Goal: Find specific page/section: Find specific page/section

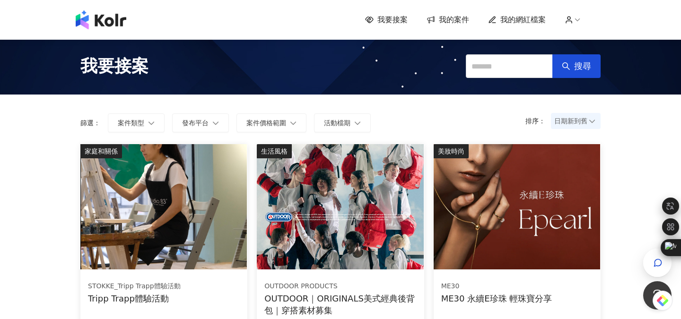
click at [504, 24] on span "我的網紅檔案" at bounding box center [523, 20] width 45 height 10
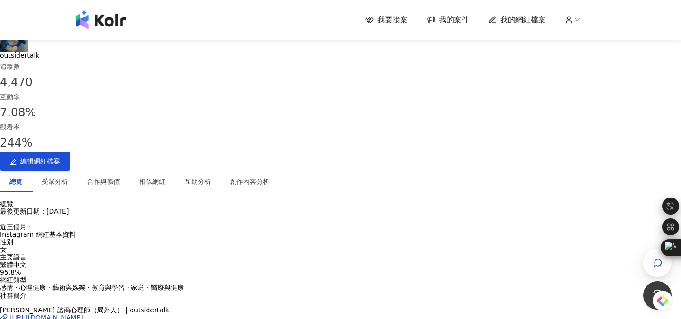
click at [49, 22] on div "2,297" at bounding box center [39, 18] width 19 height 8
